Goal: Task Accomplishment & Management: Manage account settings

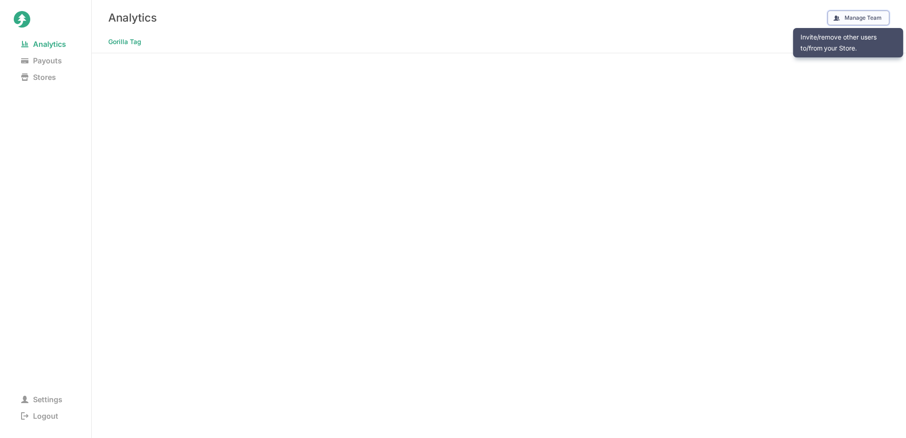
click at [853, 16] on button "Manage Team" at bounding box center [859, 18] width 62 height 15
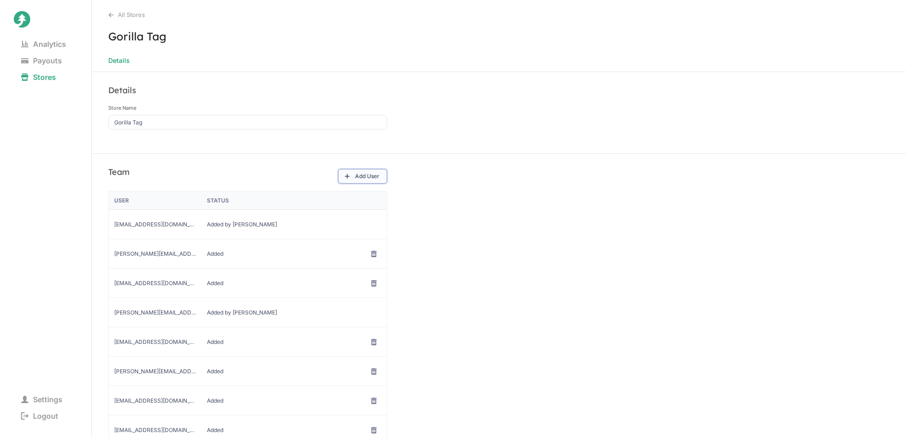
click at [363, 179] on button "Add User" at bounding box center [362, 176] width 49 height 15
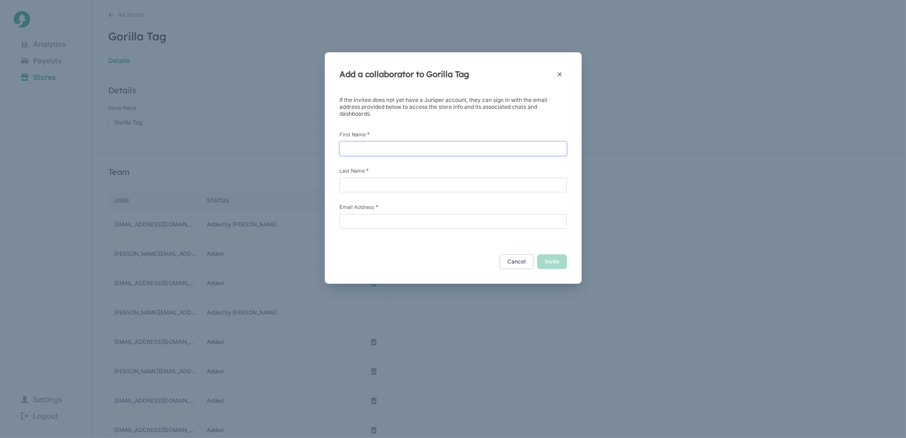
click at [375, 148] on input "First Name *" at bounding box center [454, 148] width 228 height 15
type input "Tess"
type input "[PERSON_NAME]"
type input "[EMAIL_ADDRESS][DOMAIN_NAME]"
click at [548, 262] on button "Invite" at bounding box center [552, 261] width 30 height 15
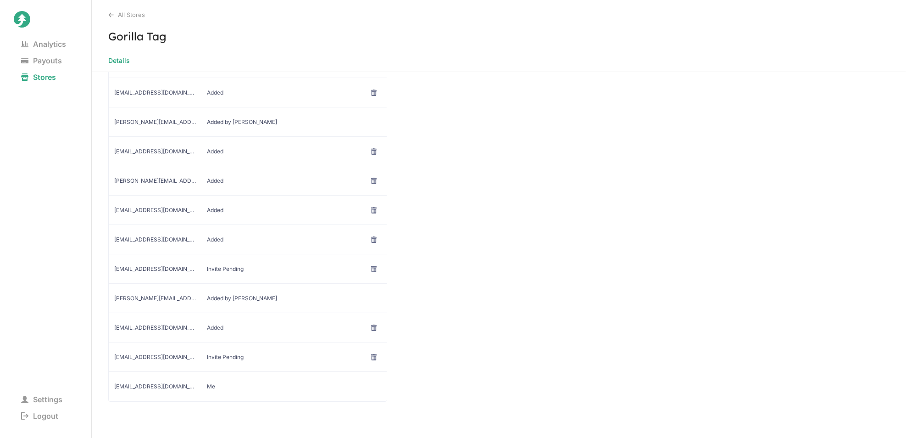
scroll to position [194, 0]
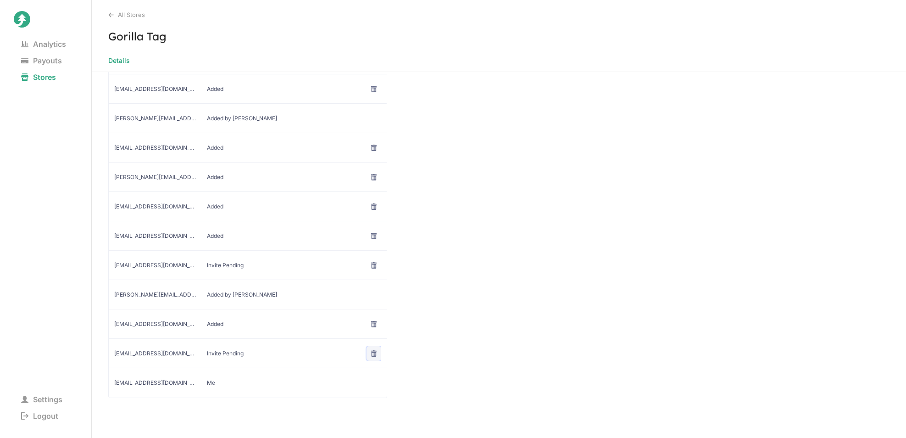
click at [372, 350] on icon at bounding box center [374, 353] width 6 height 6
click at [378, 371] on span "Remove User" at bounding box center [374, 372] width 66 height 9
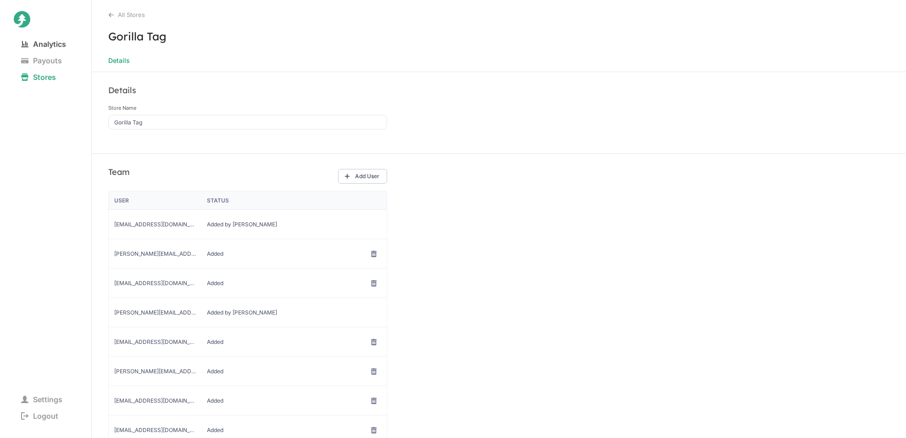
click at [61, 45] on span "Analytics" at bounding box center [44, 44] width 60 height 13
